Goal: Find specific page/section: Find specific page/section

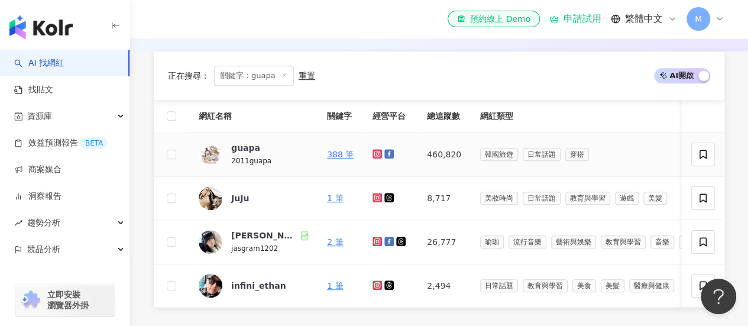
scroll to position [295, 0]
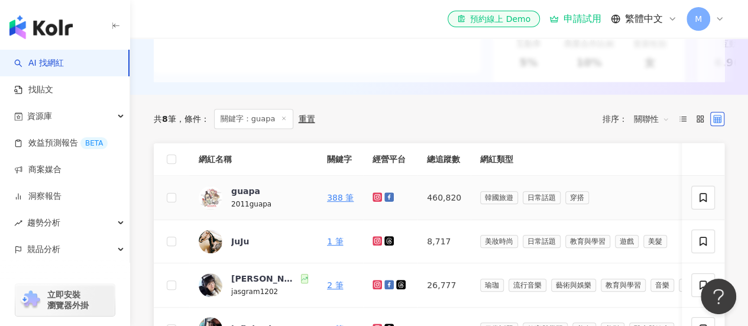
click at [376, 200] on icon at bounding box center [377, 196] width 8 height 7
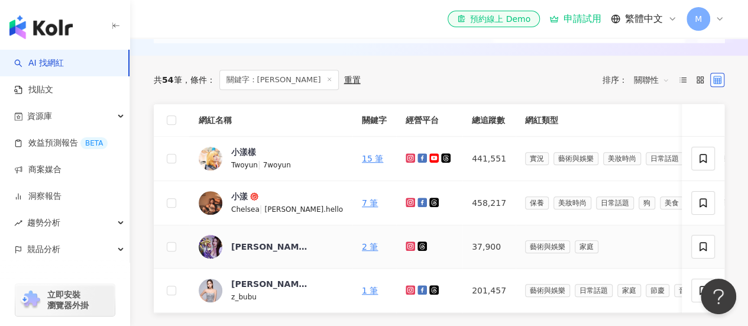
scroll to position [355, 0]
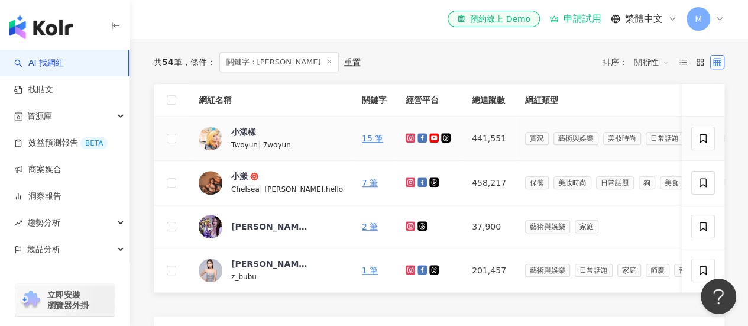
click at [405, 143] on link at bounding box center [411, 138] width 12 height 9
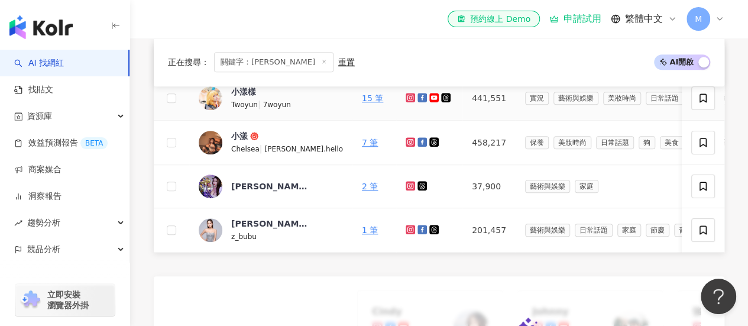
scroll to position [277, 0]
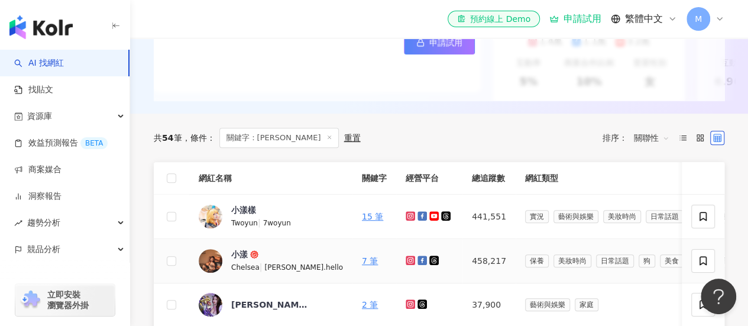
click at [409, 261] on icon at bounding box center [410, 260] width 2 height 2
